Goal: Task Accomplishment & Management: Manage account settings

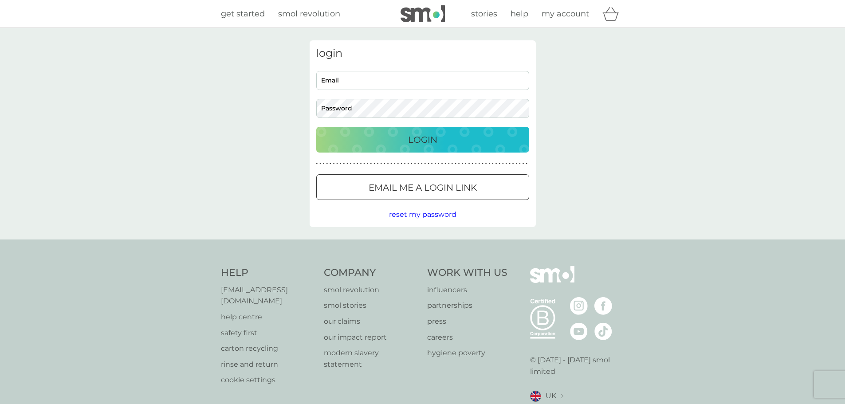
type input "[EMAIL_ADDRESS][DOMAIN_NAME]"
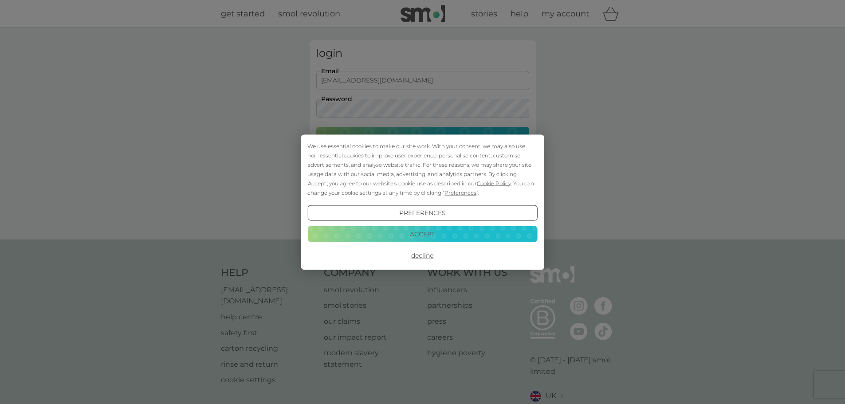
click at [367, 147] on div "We use essential cookies to make our site work. With your consent, we may also …" at bounding box center [422, 169] width 230 height 56
click at [420, 250] on button "Decline" at bounding box center [422, 255] width 230 height 16
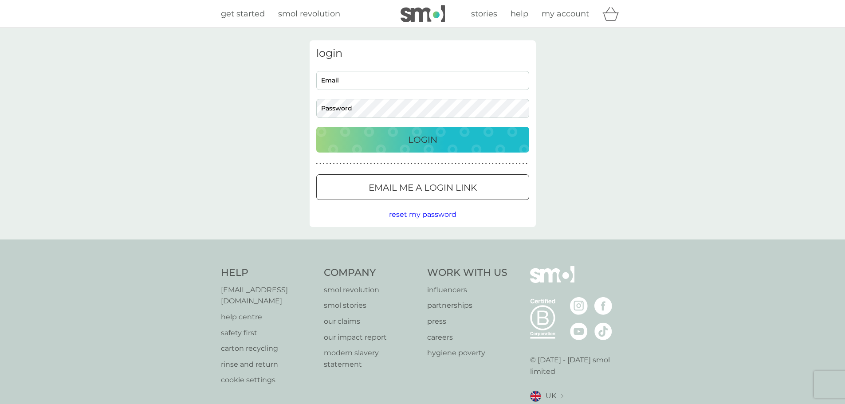
type input "[EMAIL_ADDRESS][DOMAIN_NAME]"
click at [372, 147] on button "Login" at bounding box center [422, 140] width 213 height 26
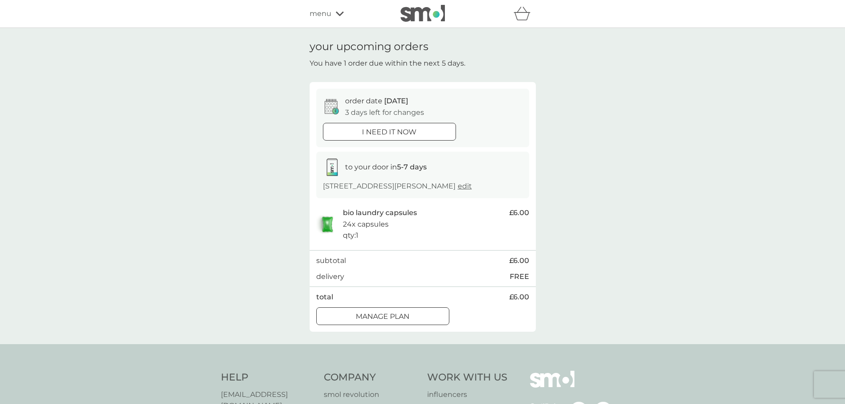
click at [393, 316] on div at bounding box center [393, 316] width 0 height 0
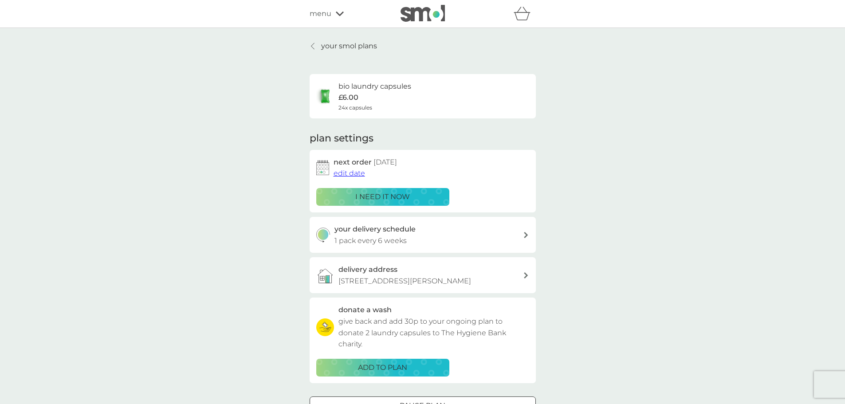
click at [349, 172] on span "edit date" at bounding box center [349, 173] width 31 height 8
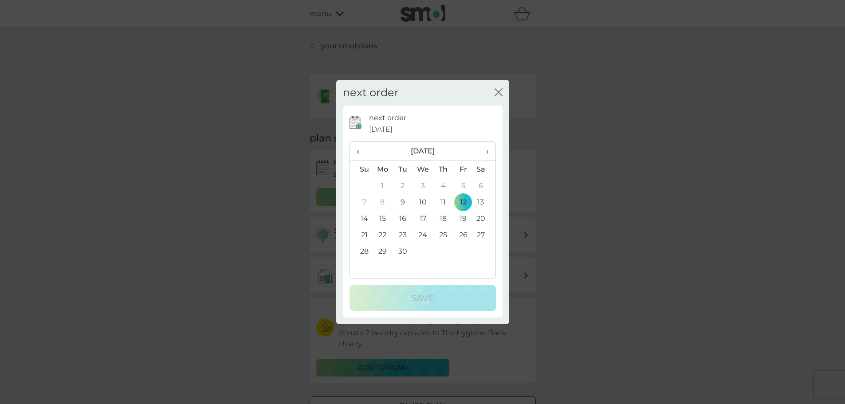
click at [487, 149] on span "›" at bounding box center [483, 151] width 9 height 19
click at [463, 234] on td "24" at bounding box center [463, 235] width 20 height 16
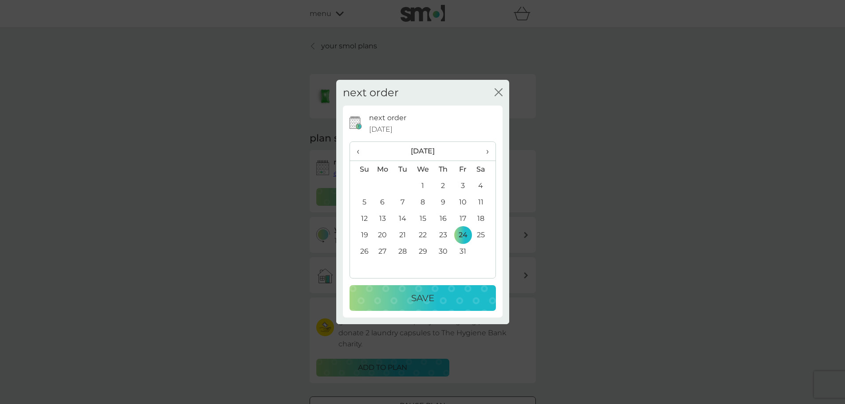
click at [424, 296] on p "Save" at bounding box center [422, 298] width 23 height 14
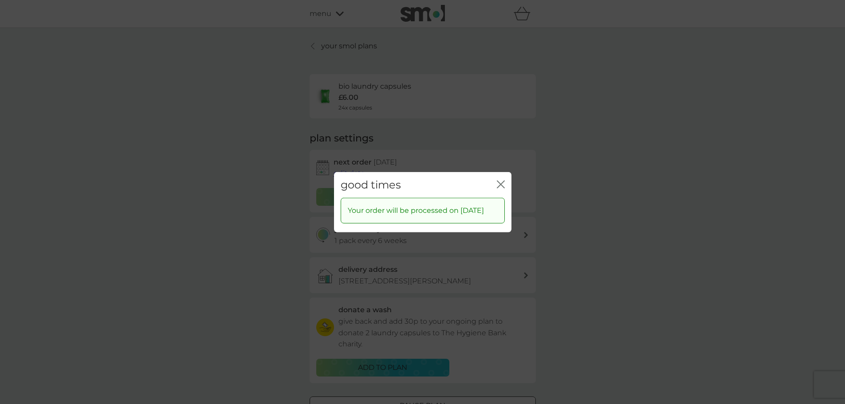
click at [502, 181] on icon "close" at bounding box center [503, 184] width 4 height 7
